Goal: Information Seeking & Learning: Learn about a topic

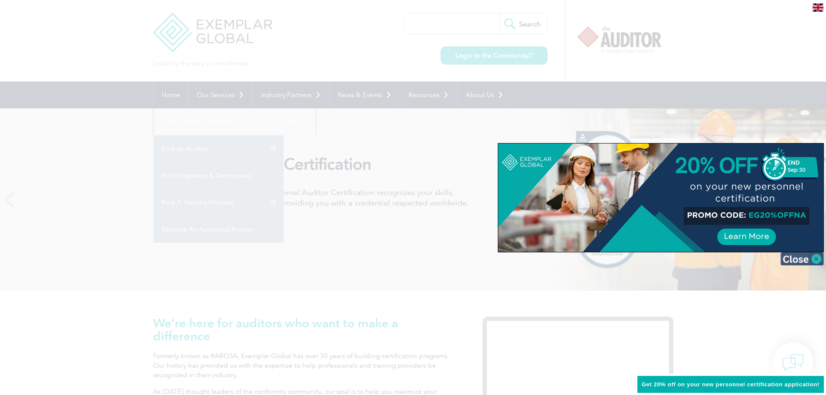
click at [815, 259] on img at bounding box center [802, 258] width 43 height 13
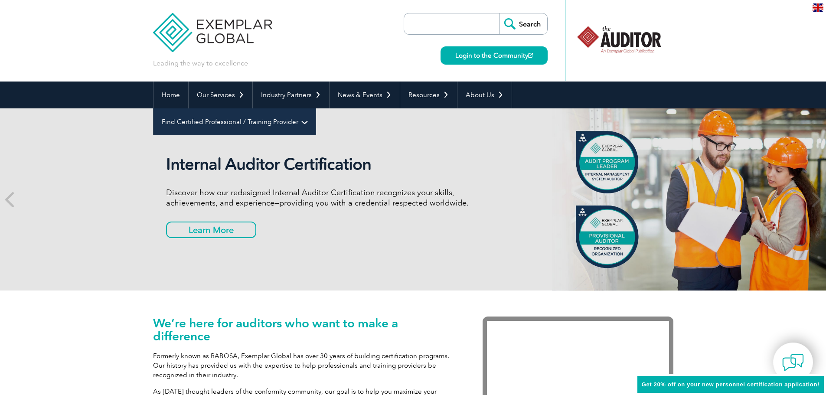
click at [316, 108] on link "Find Certified Professional / Training Provider" at bounding box center [235, 121] width 162 height 27
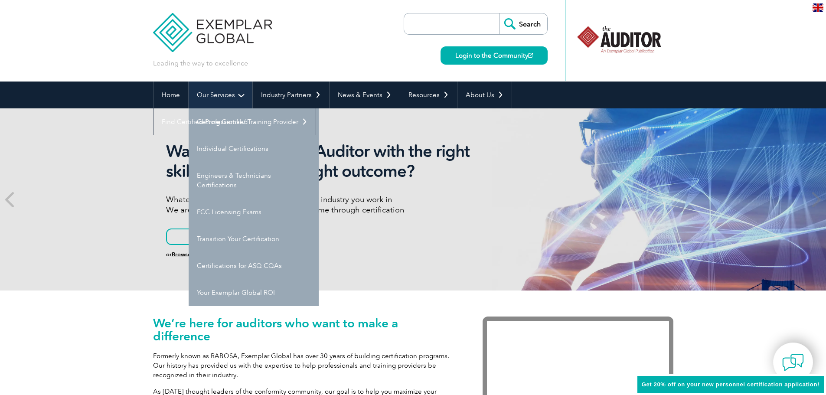
click at [244, 95] on link "Our Services" at bounding box center [221, 95] width 64 height 27
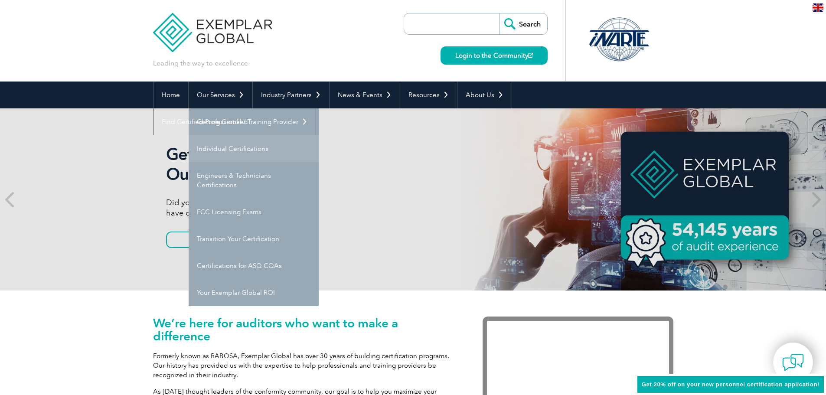
click at [253, 154] on link "Individual Certifications" at bounding box center [254, 148] width 130 height 27
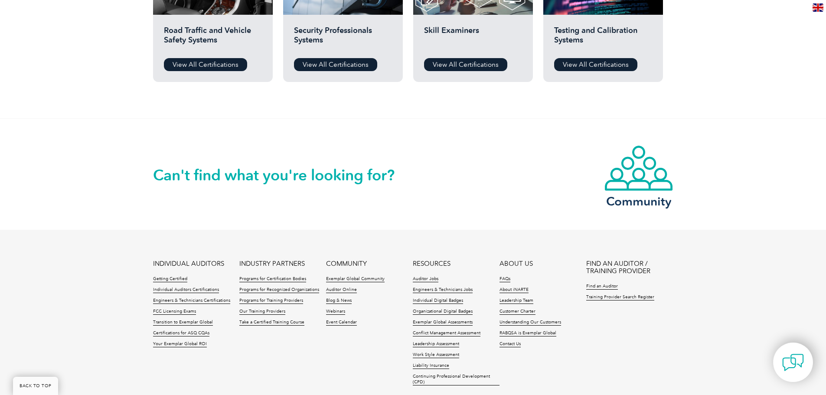
scroll to position [858, 0]
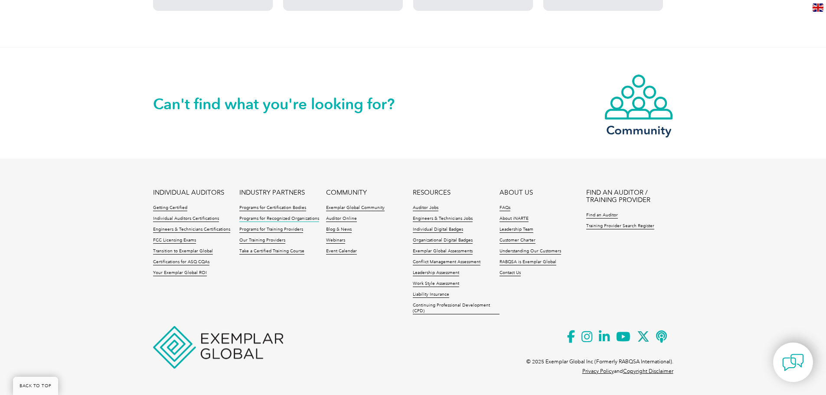
click at [314, 219] on link "Programs for Recognized Organizations" at bounding box center [279, 219] width 80 height 6
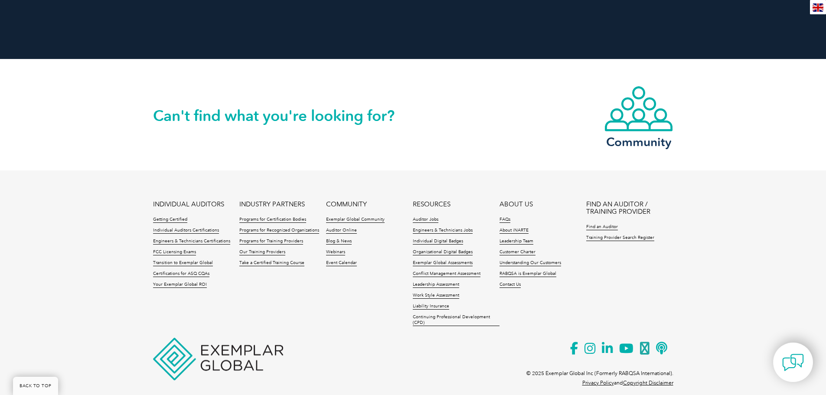
scroll to position [1095, 0]
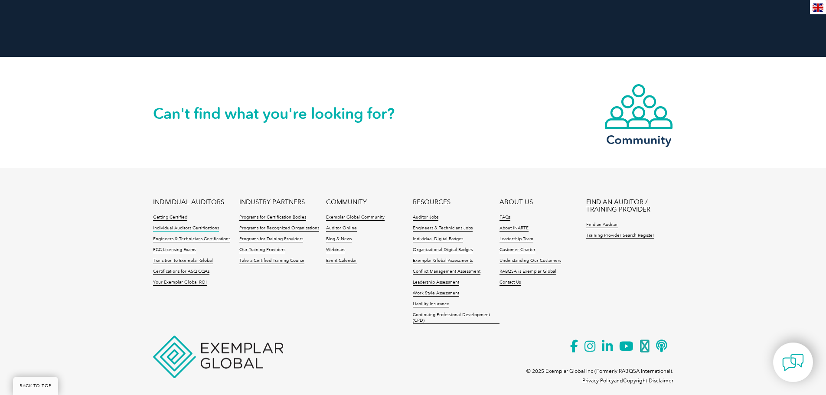
click at [211, 226] on link "Individual Auditors Certifications" at bounding box center [186, 229] width 66 height 6
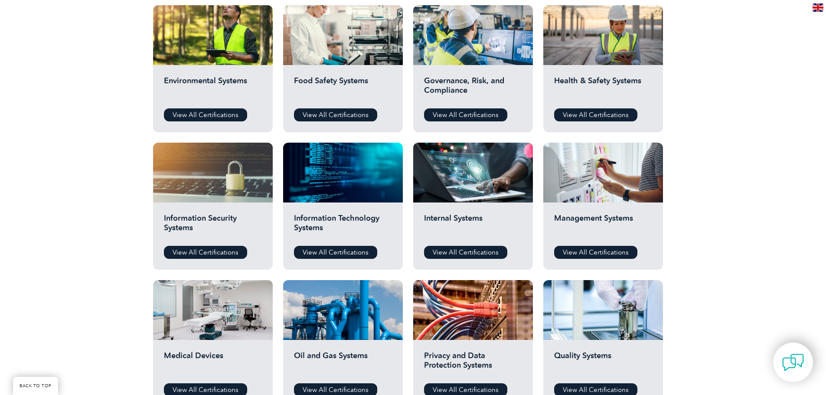
scroll to position [347, 0]
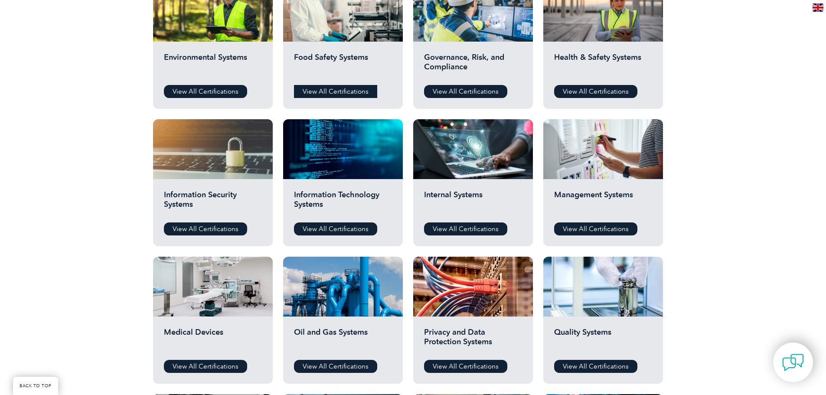
click at [324, 94] on link "View All Certifications" at bounding box center [335, 91] width 83 height 13
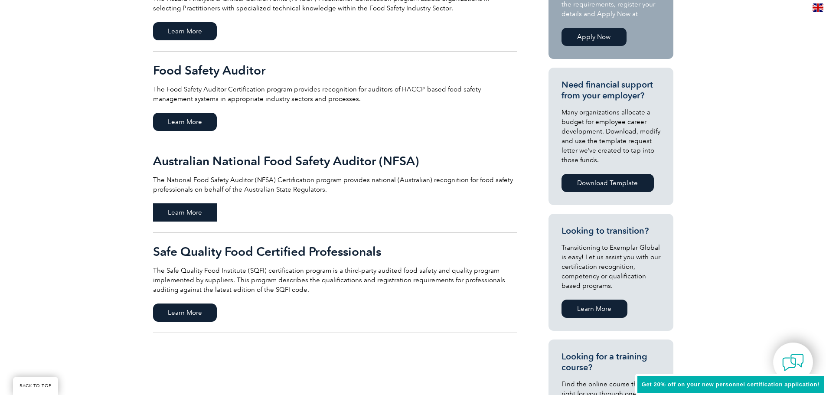
scroll to position [260, 0]
click at [185, 309] on span "Learn More" at bounding box center [185, 312] width 64 height 18
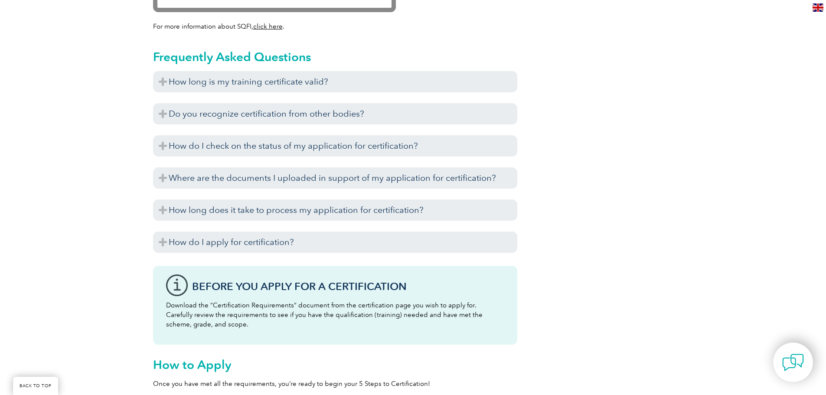
scroll to position [998, 0]
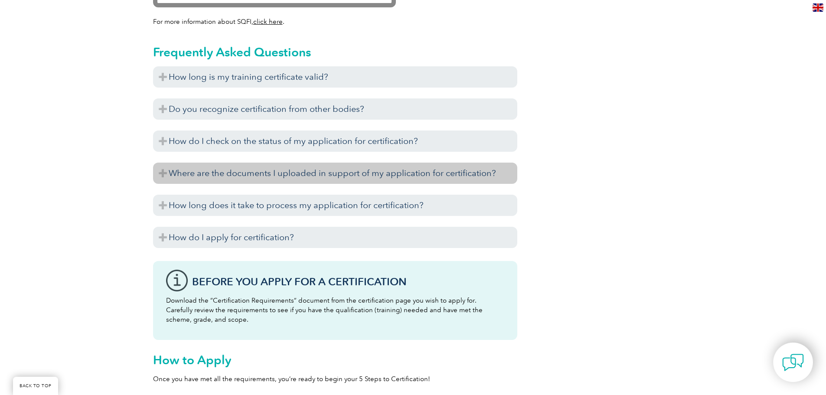
click at [226, 168] on h3 "Where are the documents I uploaded in support of my application for certificati…" at bounding box center [335, 173] width 364 height 21
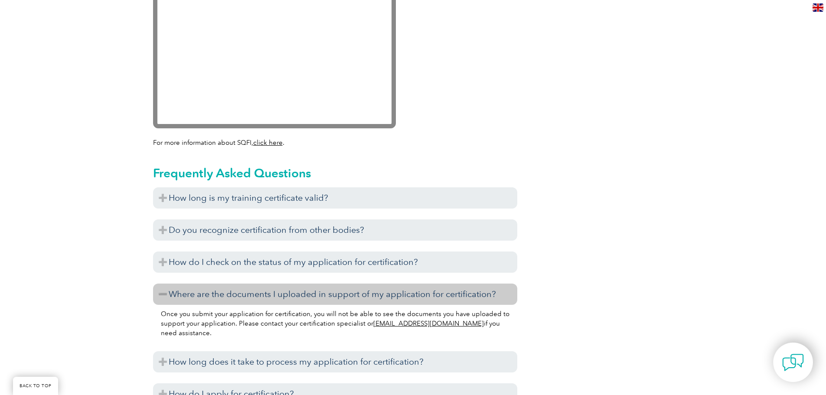
scroll to position [867, 0]
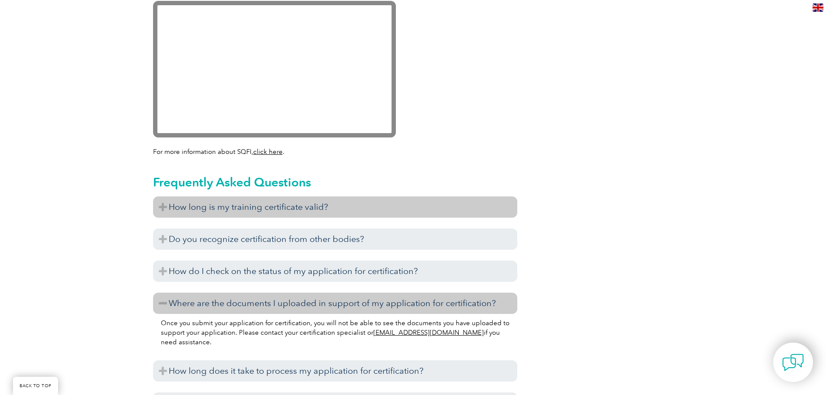
click at [286, 204] on h3 "How long is my training certificate valid?" at bounding box center [335, 206] width 364 height 21
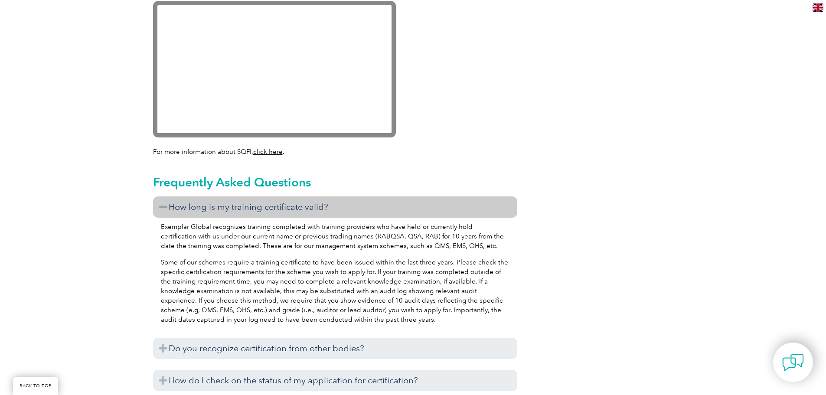
click at [286, 204] on h3 "How long is my training certificate valid?" at bounding box center [335, 206] width 364 height 21
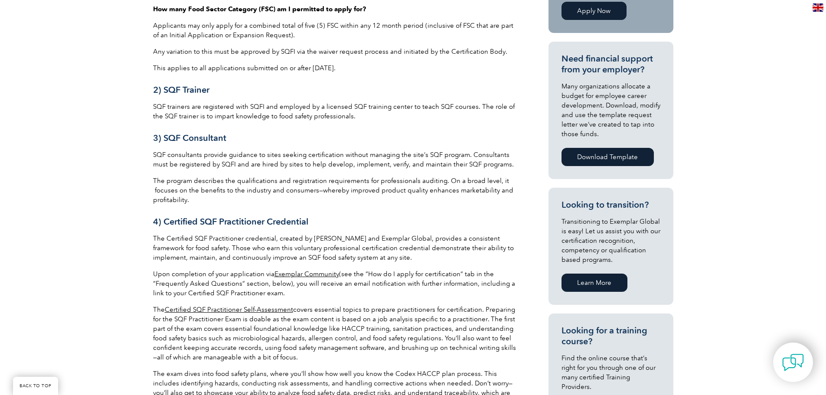
scroll to position [347, 0]
